Goal: Task Accomplishment & Management: Manage account settings

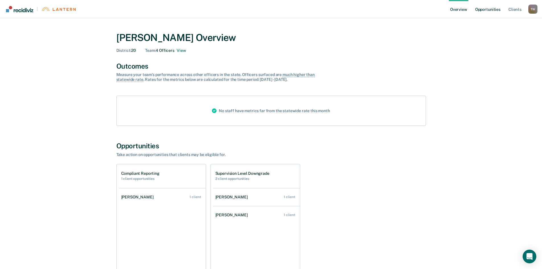
click at [489, 12] on link "Opportunities" at bounding box center [488, 9] width 28 height 18
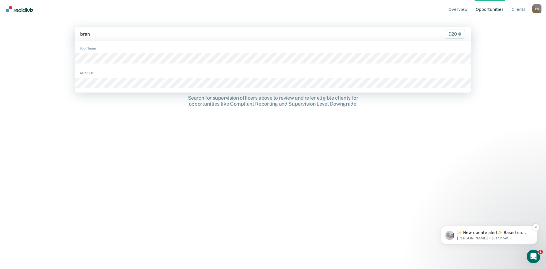
type input "bran"
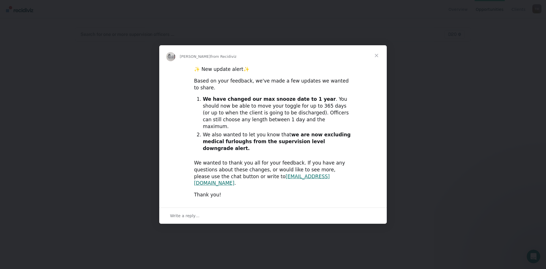
click at [375, 66] on span "Close" at bounding box center [376, 55] width 20 height 20
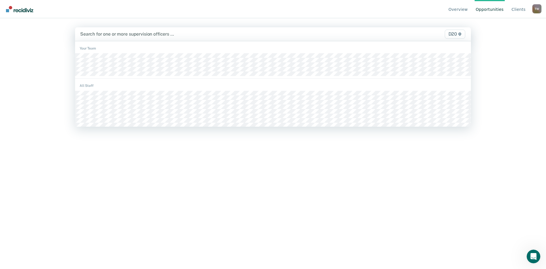
click at [157, 35] on div at bounding box center [215, 34] width 270 height 7
click at [112, 36] on div at bounding box center [215, 34] width 270 height 7
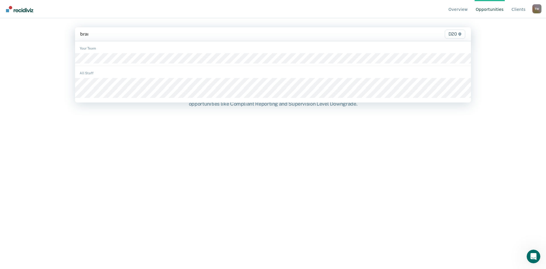
type input "brand"
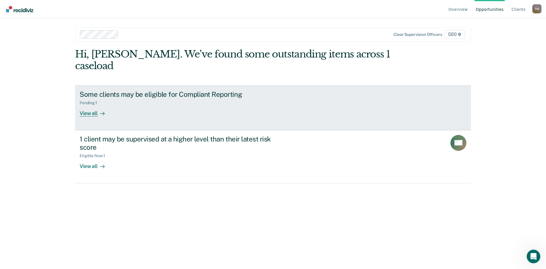
click at [91, 105] on div "View all" at bounding box center [96, 110] width 32 height 11
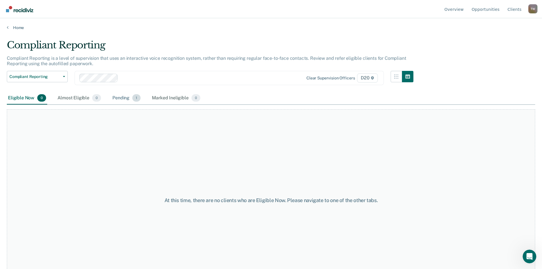
click at [119, 98] on div "Pending 1" at bounding box center [126, 98] width 30 height 13
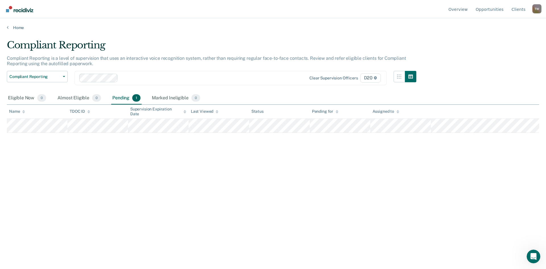
click at [251, 197] on div "Compliant Reporting Compliant Reporting is a level of supervision that uses an …" at bounding box center [273, 132] width 532 height 187
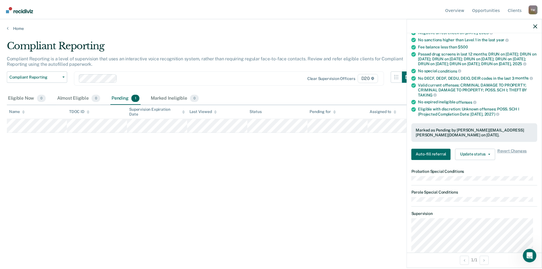
scroll to position [65, 0]
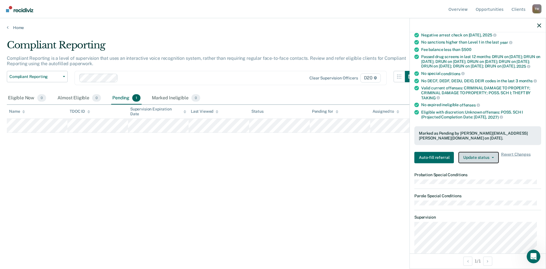
click at [493, 163] on button "Update status" at bounding box center [478, 157] width 40 height 11
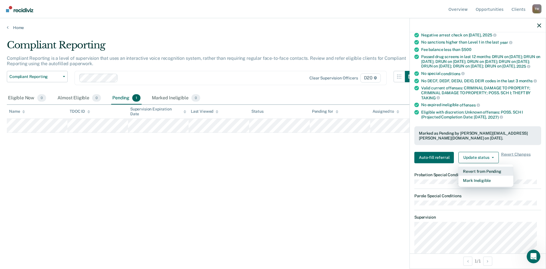
click at [500, 173] on button "Revert from Pending" at bounding box center [485, 170] width 55 height 9
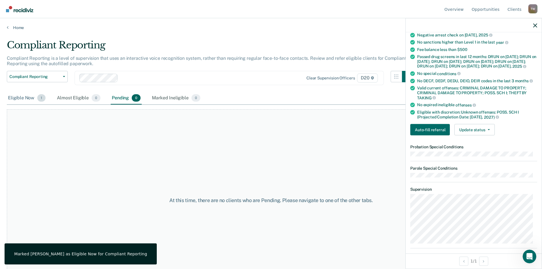
click at [14, 98] on div "Eligible Now 1" at bounding box center [27, 98] width 40 height 13
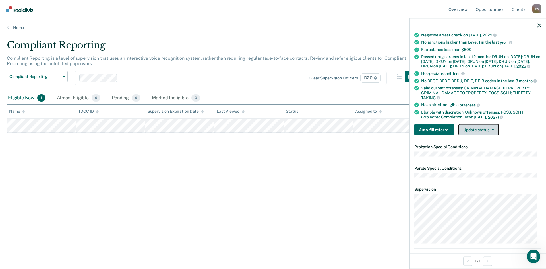
click at [487, 132] on button "Update status" at bounding box center [478, 129] width 40 height 11
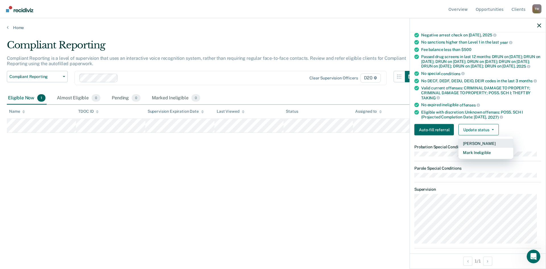
click at [477, 147] on button "[PERSON_NAME]" at bounding box center [485, 143] width 55 height 9
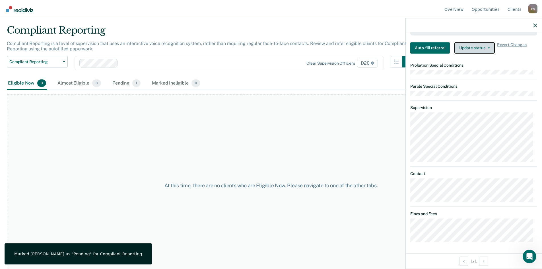
scroll to position [23, 0]
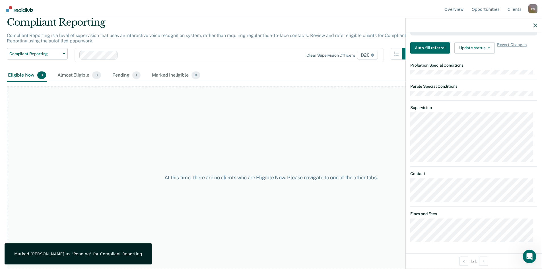
click at [538, 23] on div at bounding box center [474, 25] width 136 height 14
click at [533, 25] on icon "button" at bounding box center [535, 25] width 4 height 4
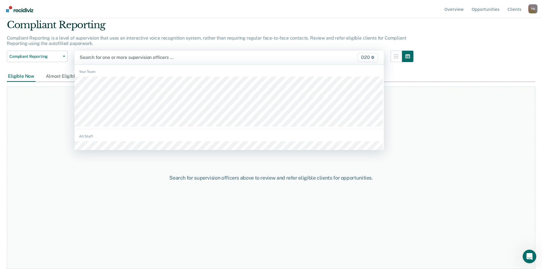
click at [117, 54] on div at bounding box center [184, 57] width 209 height 7
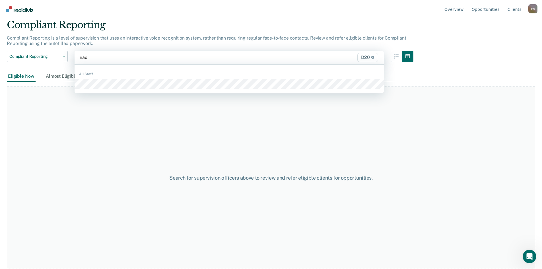
type input "naom"
click at [111, 90] on div "All Staff" at bounding box center [229, 79] width 309 height 24
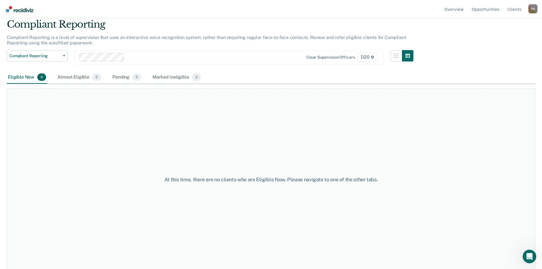
scroll to position [23, 0]
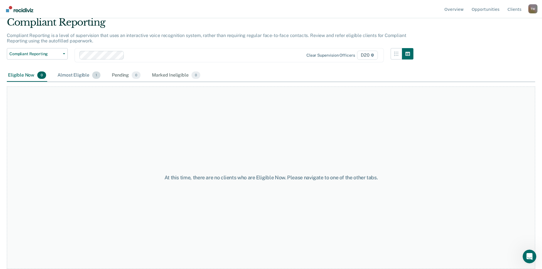
click at [71, 73] on div "Almost Eligible 1" at bounding box center [78, 75] width 45 height 13
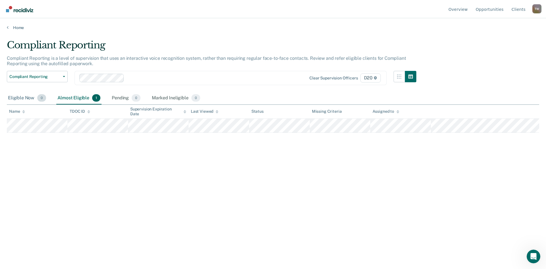
click at [22, 95] on div "Eligible Now 0" at bounding box center [27, 98] width 40 height 13
